Goal: Entertainment & Leisure: Consume media (video, audio)

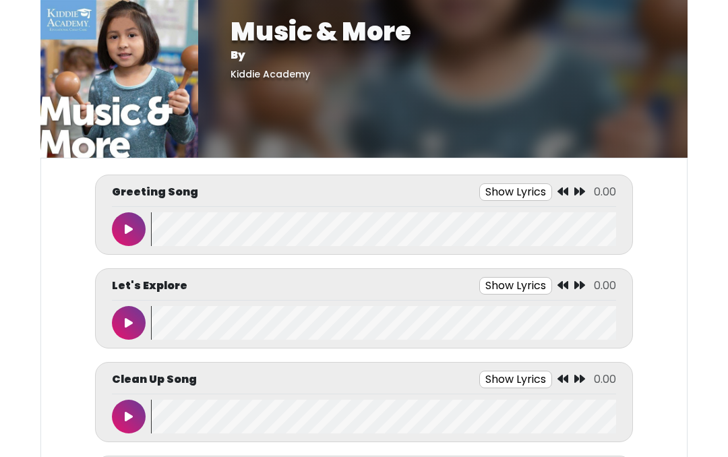
click at [138, 227] on button at bounding box center [129, 229] width 34 height 34
click at [125, 220] on button at bounding box center [129, 229] width 34 height 34
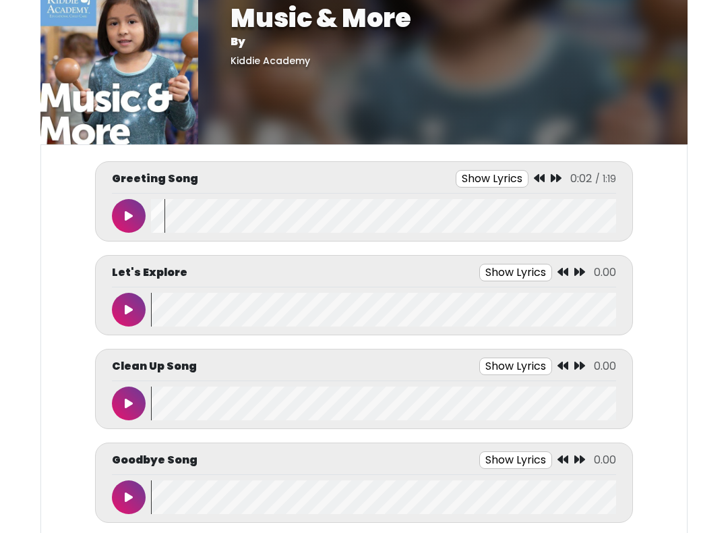
click at [132, 303] on button at bounding box center [129, 310] width 34 height 34
click at [134, 305] on button at bounding box center [129, 310] width 34 height 34
click at [133, 413] on button at bounding box center [129, 403] width 34 height 34
click at [132, 391] on button at bounding box center [129, 403] width 34 height 34
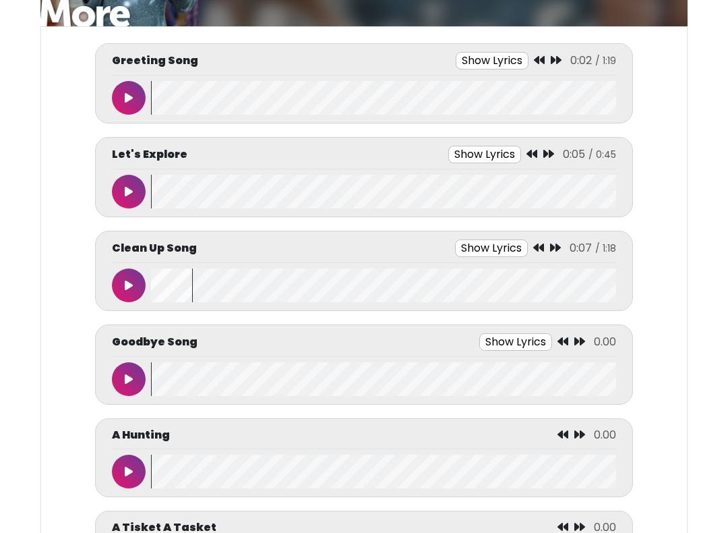
click at [123, 376] on button at bounding box center [129, 380] width 34 height 34
click at [493, 341] on button "Show Lyrics" at bounding box center [488, 342] width 73 height 18
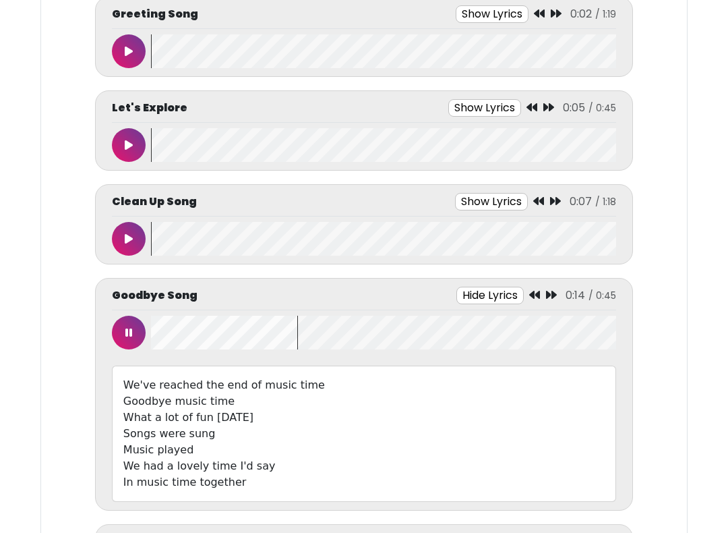
scroll to position [181, 0]
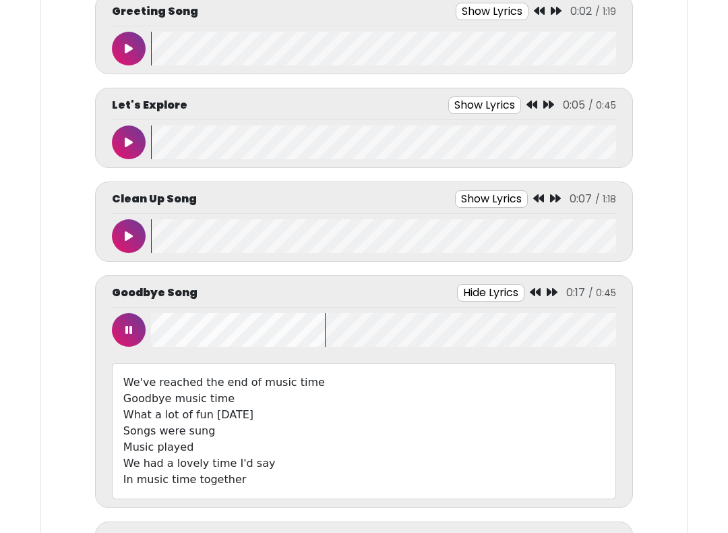
click at [129, 316] on button at bounding box center [129, 330] width 34 height 34
click at [491, 293] on button "Hide Lyrics" at bounding box center [490, 293] width 67 height 18
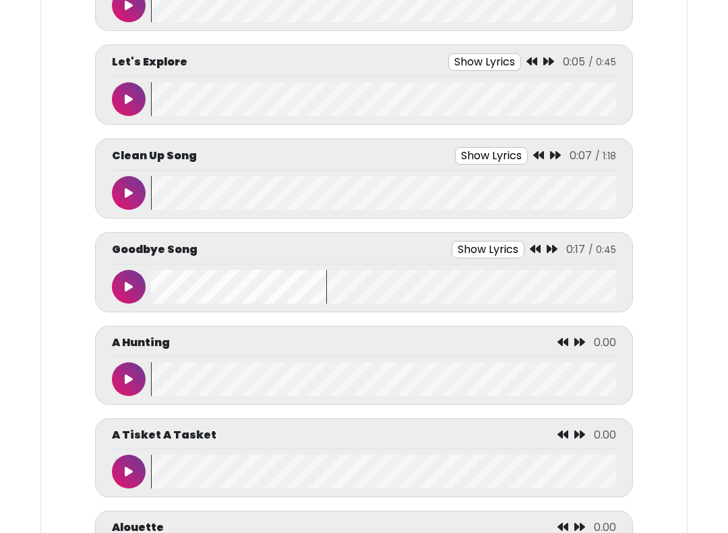
scroll to position [226, 0]
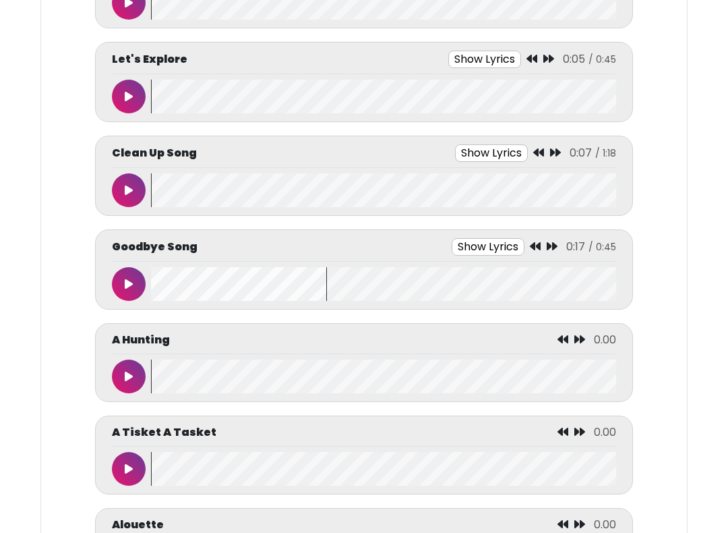
click at [410, 456] on wave at bounding box center [383, 469] width 465 height 34
click at [135, 456] on button at bounding box center [129, 469] width 34 height 34
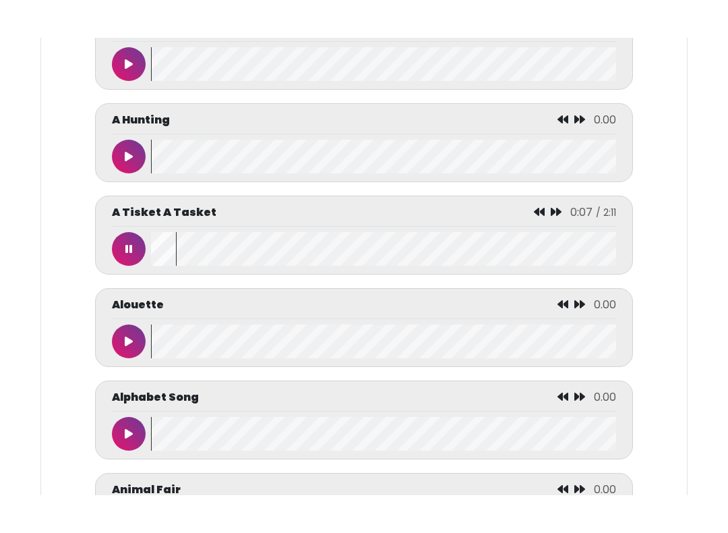
scroll to position [456, 0]
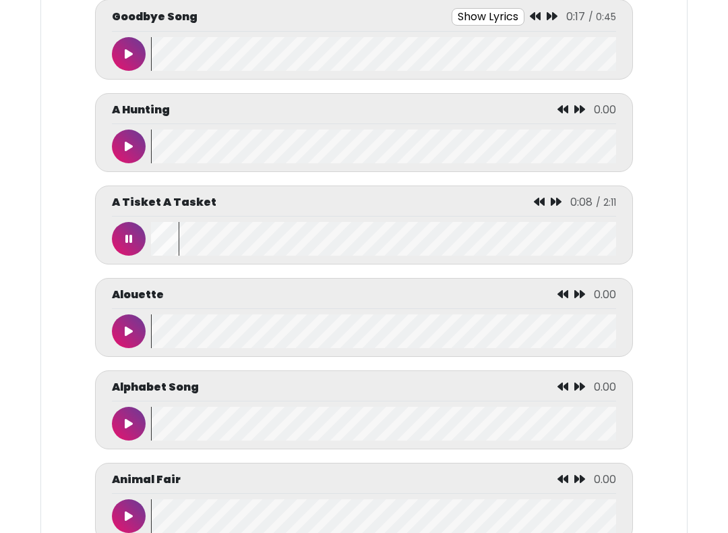
click at [126, 247] on button at bounding box center [129, 239] width 34 height 34
click at [152, 237] on wave at bounding box center [383, 239] width 465 height 34
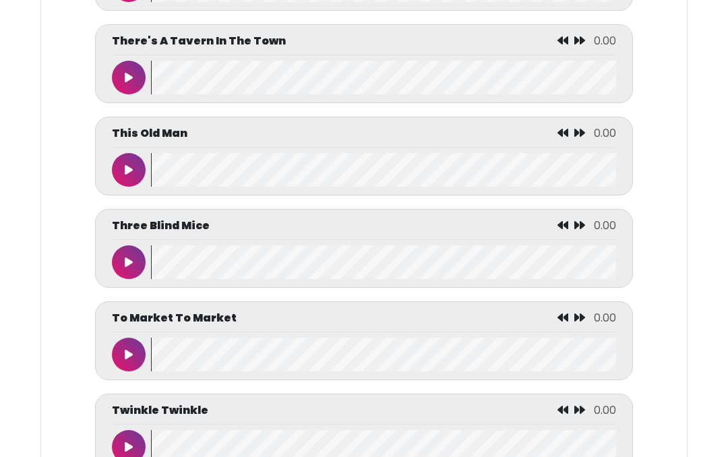
scroll to position [6280, 0]
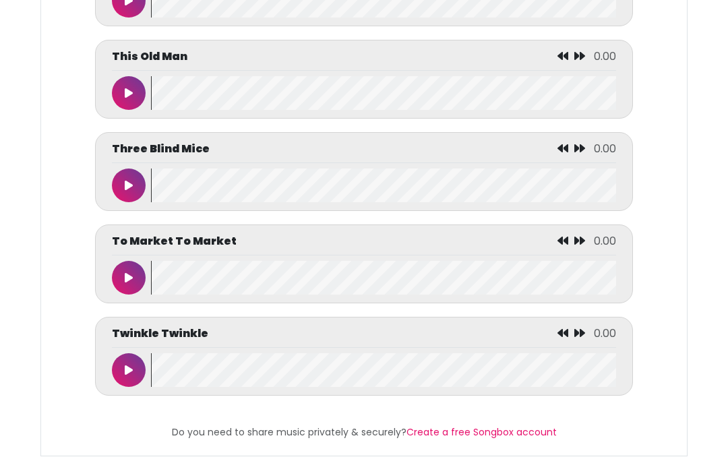
click at [127, 376] on icon at bounding box center [129, 370] width 8 height 11
click at [121, 388] on button at bounding box center [129, 371] width 34 height 34
